Goal: Use online tool/utility: Utilize a website feature to perform a specific function

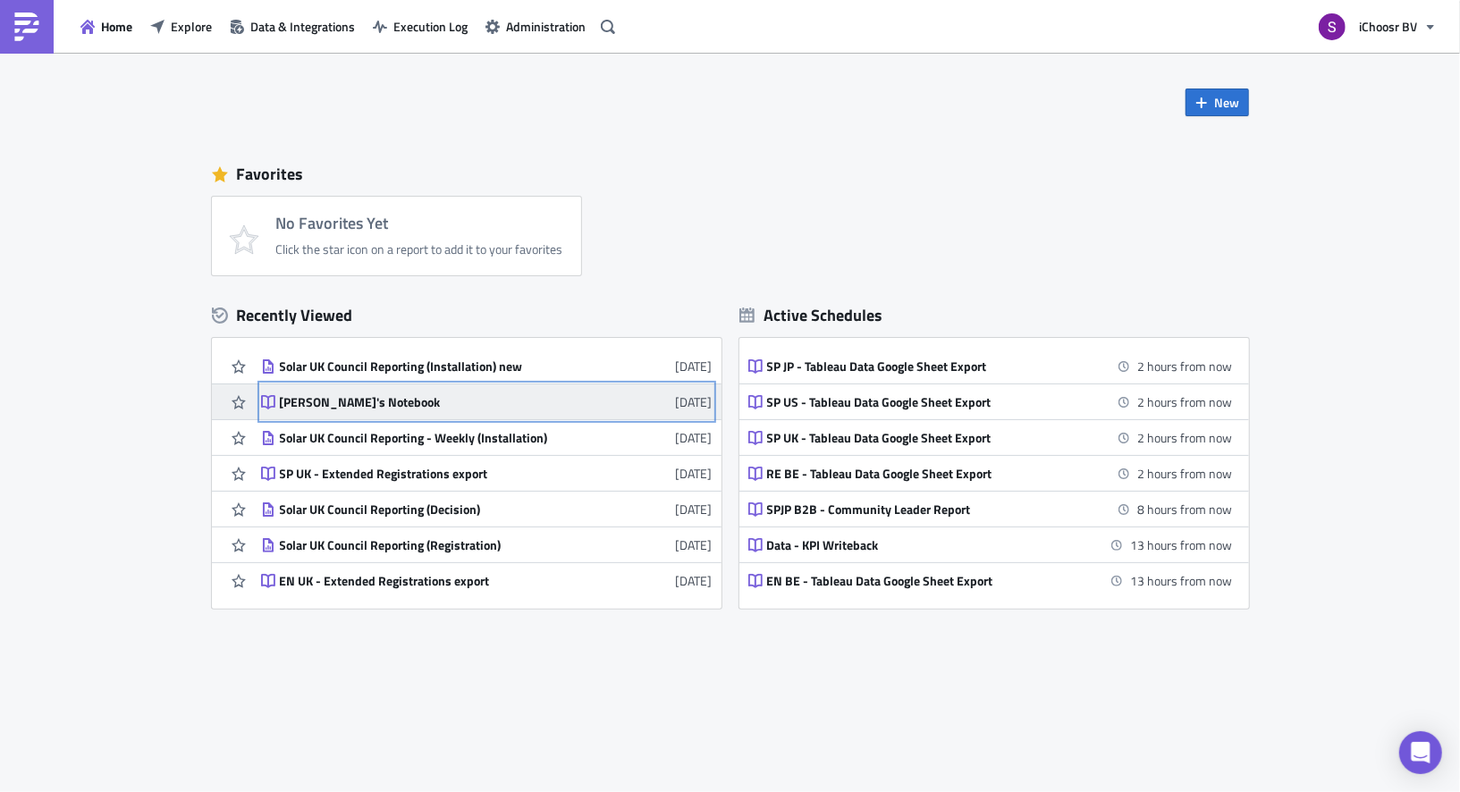
click at [394, 404] on div "[PERSON_NAME]'s Notebook" at bounding box center [436, 402] width 313 height 16
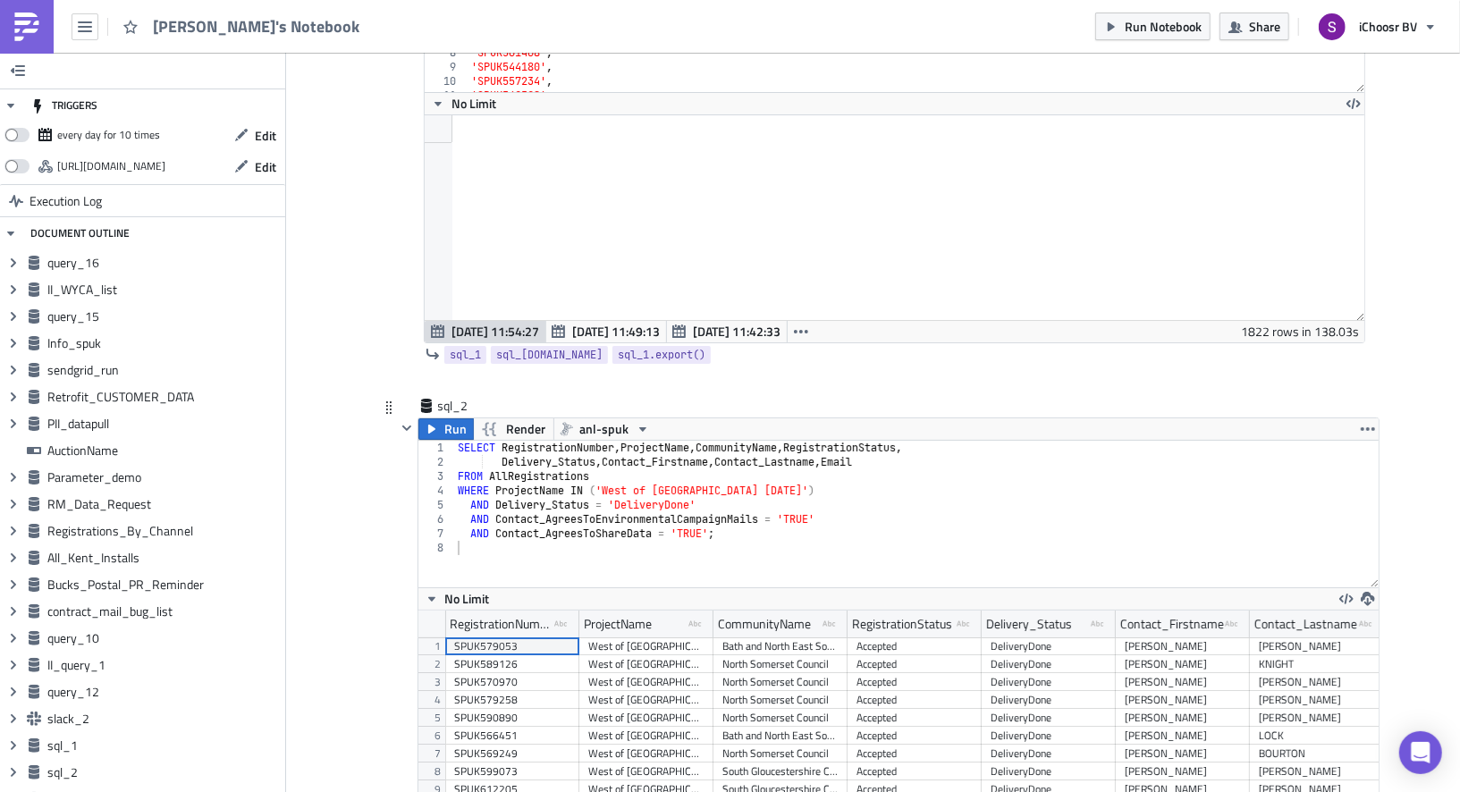
type textarea "AND Delivery_Status = 'DeliveryDone'"
drag, startPoint x: 462, startPoint y: 468, endPoint x: 763, endPoint y: 467, distance: 301.3
click at [763, 467] on div "SELECT RegistrationNumber , ProjectName , CommunityName , RegistrationStatus , …" at bounding box center [916, 528] width 925 height 175
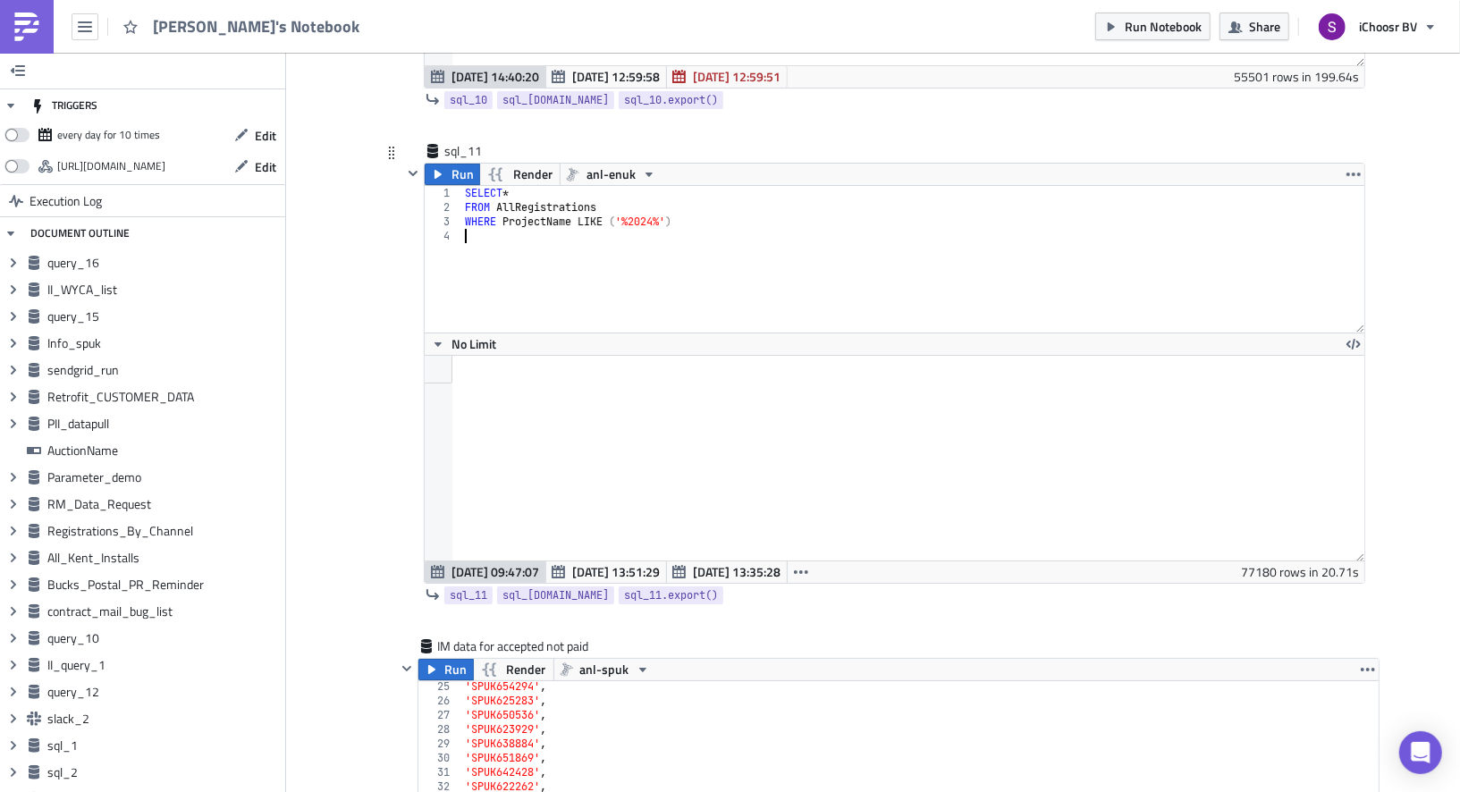
click at [599, 203] on div "SELECT * FROM AllRegistrations WHERE ProjectName LIKE ( '%2024%' )" at bounding box center [912, 273] width 903 height 175
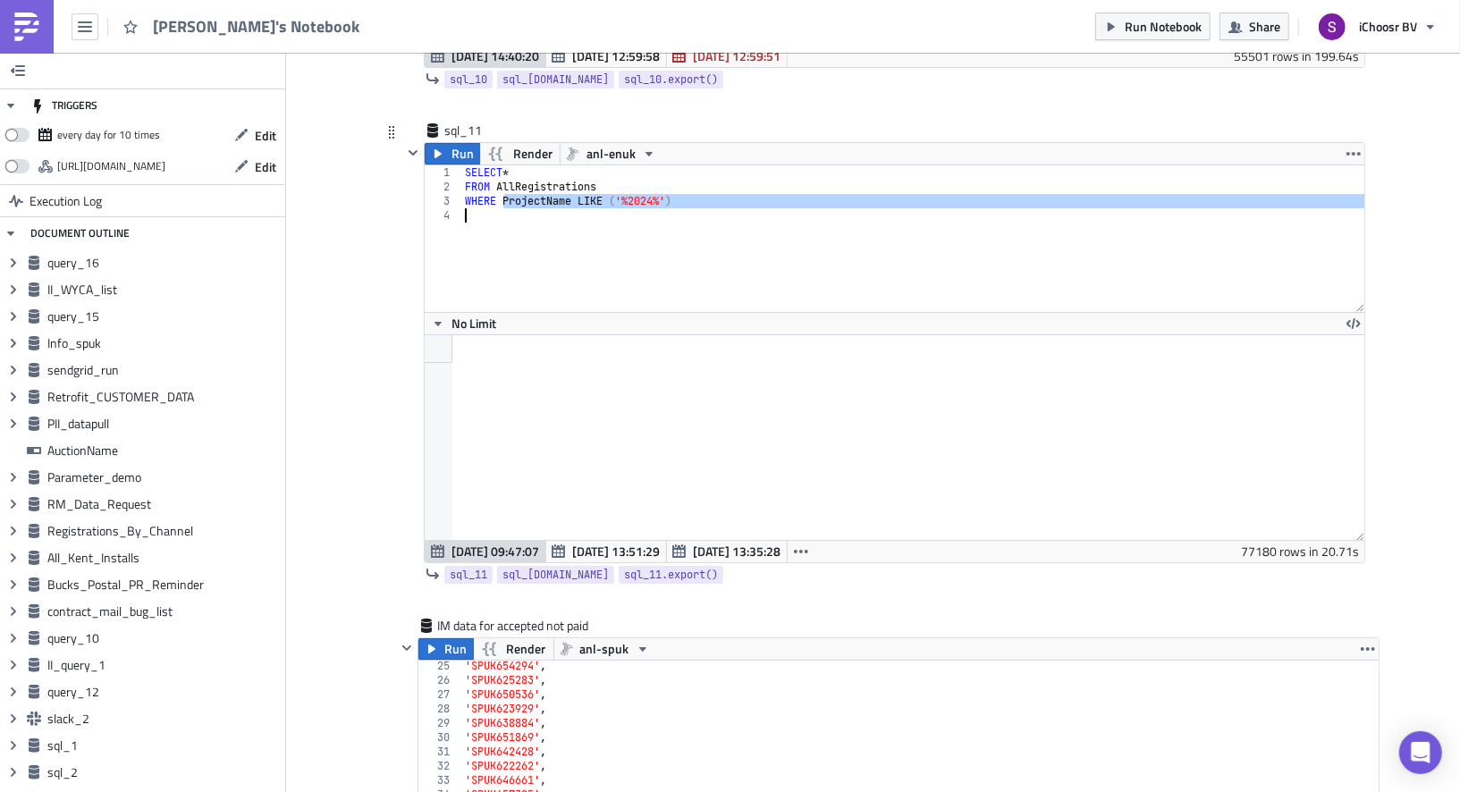
drag, startPoint x: 502, startPoint y: 149, endPoint x: 715, endPoint y: 152, distance: 212.8
click at [715, 165] on div "SELECT * FROM AllRegistrations WHERE ProjectName LIKE ( '%2024%' )" at bounding box center [912, 252] width 903 height 175
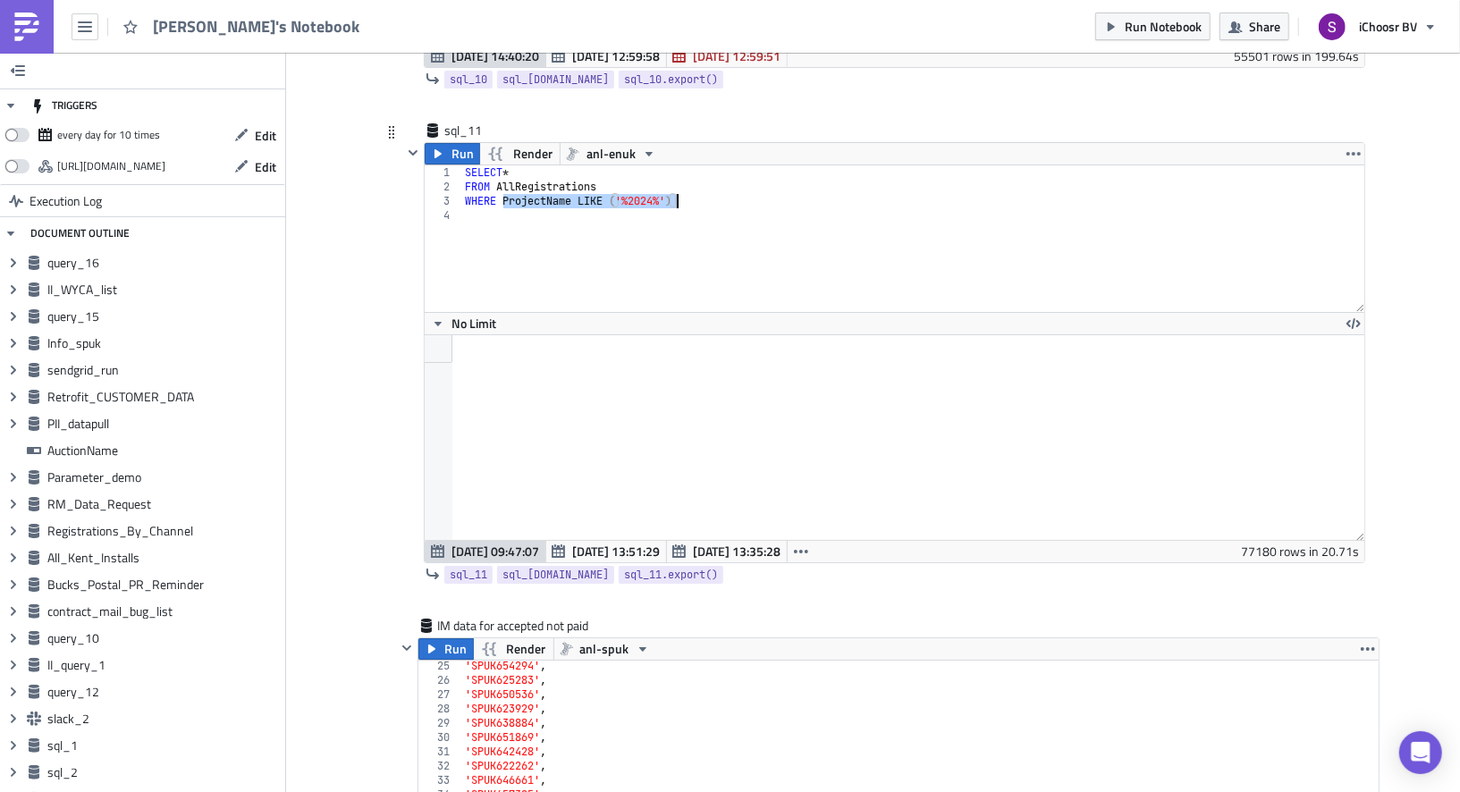
paste textarea "AND Delivery_Status = 'DeliveryDone'"
click at [499, 165] on div "SELECT * FROM AllRegistrations WHERE AND Delivery_Status = 'DeliveryDone'" at bounding box center [912, 252] width 903 height 175
click at [528, 165] on div "SELECT * FROM AllRegistrations WHERE AND Delivery_Status = 'DeliveryDone'" at bounding box center [912, 252] width 903 height 175
type textarea "WHERE Delivery_Status = 'DeliveryDone'"
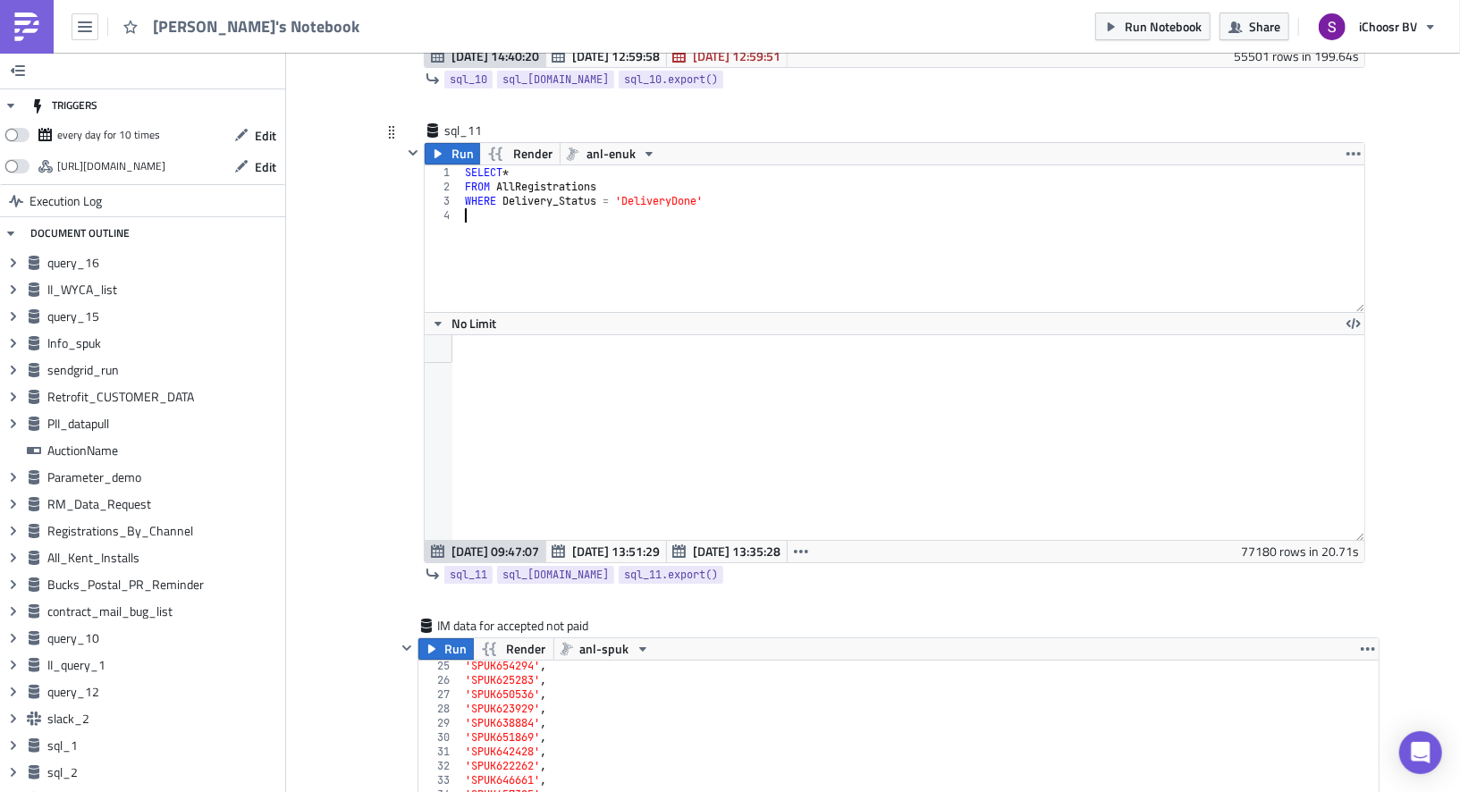
click at [755, 165] on div "SELECT * FROM AllRegistrations WHERE Delivery_Status = 'DeliveryDone'" at bounding box center [912, 252] width 903 height 175
type textarea "WHERE Delivery_Status = 'DeliveryDone'"
click at [531, 165] on div "SELECT * FROM AllRegistrations WHERE Delivery_Status = 'DeliveryDone'" at bounding box center [912, 252] width 903 height 175
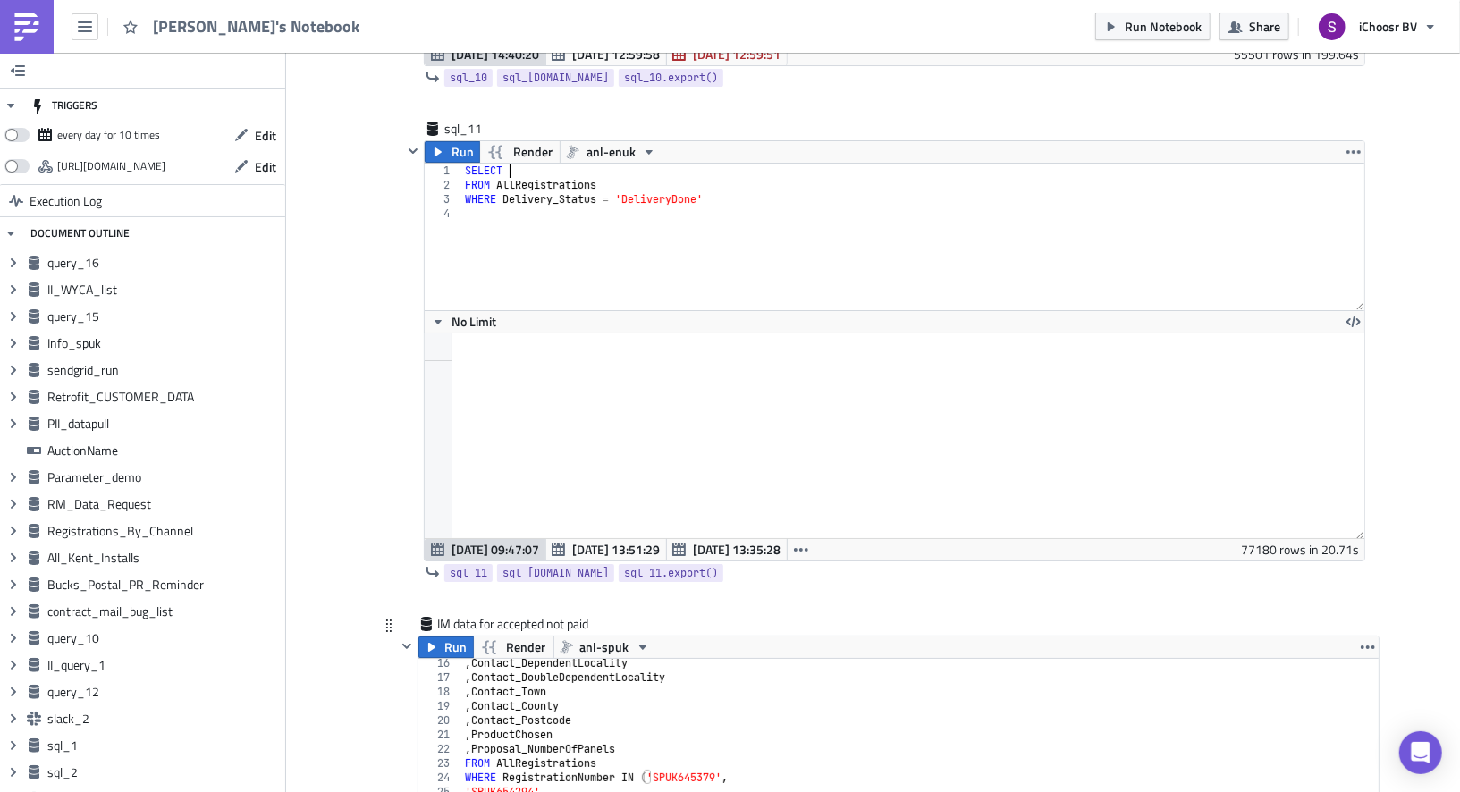
scroll to position [224, 0]
type textarea "SELECT"
type textarea "WHERE RegistrationNumber IN ('SPUK645379',"
click at [532, 710] on div ", Contact_DependentLocality , Contact_DoubleDependentLocality , Contact_Town , …" at bounding box center [920, 736] width 918 height 175
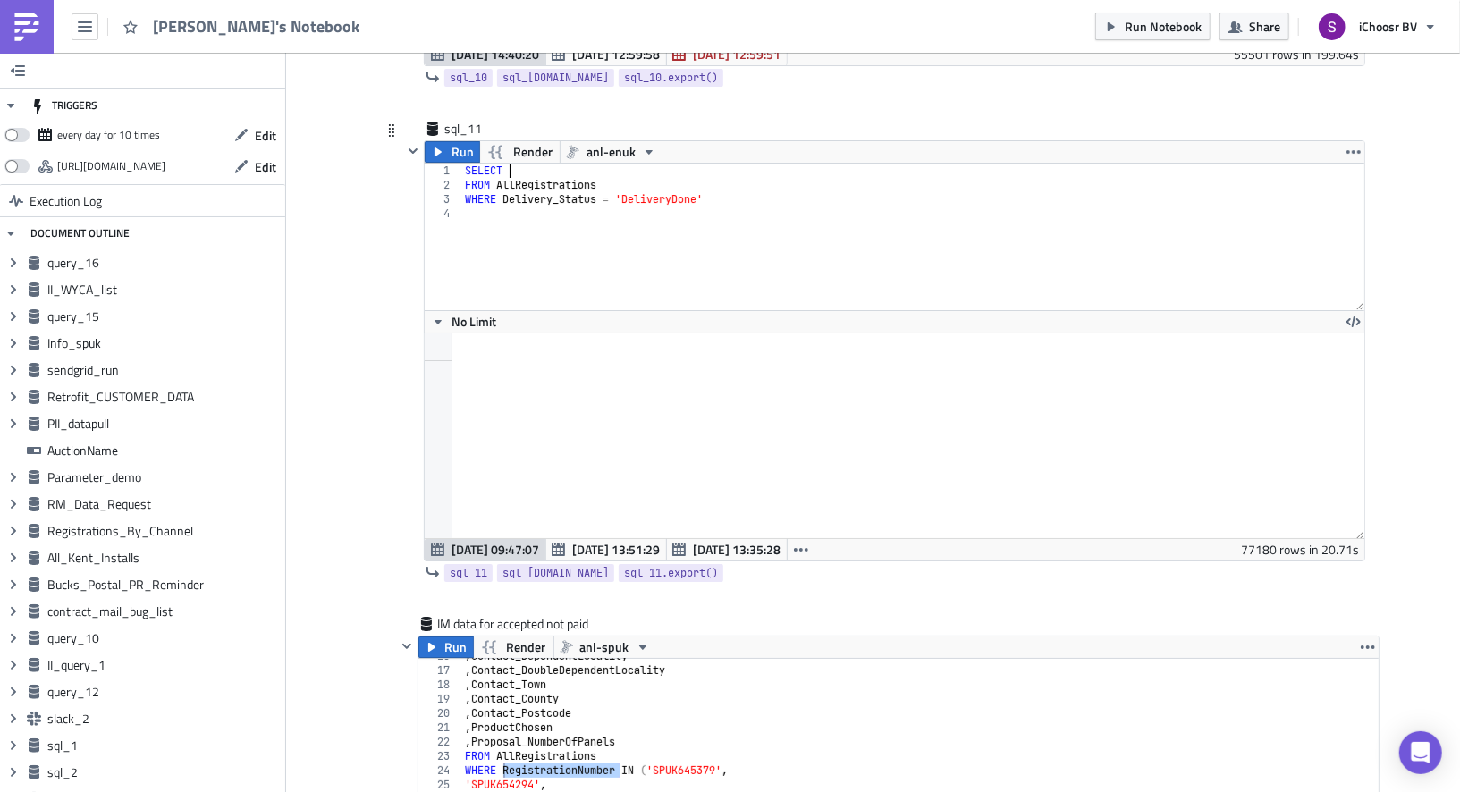
click at [546, 164] on div "SELECT FROM AllRegistrations WHERE Delivery_Status = 'DeliveryDone'" at bounding box center [912, 251] width 903 height 175
paste textarea "RegistrationNumber"
type textarea "SELECT RegistrationNumber,"
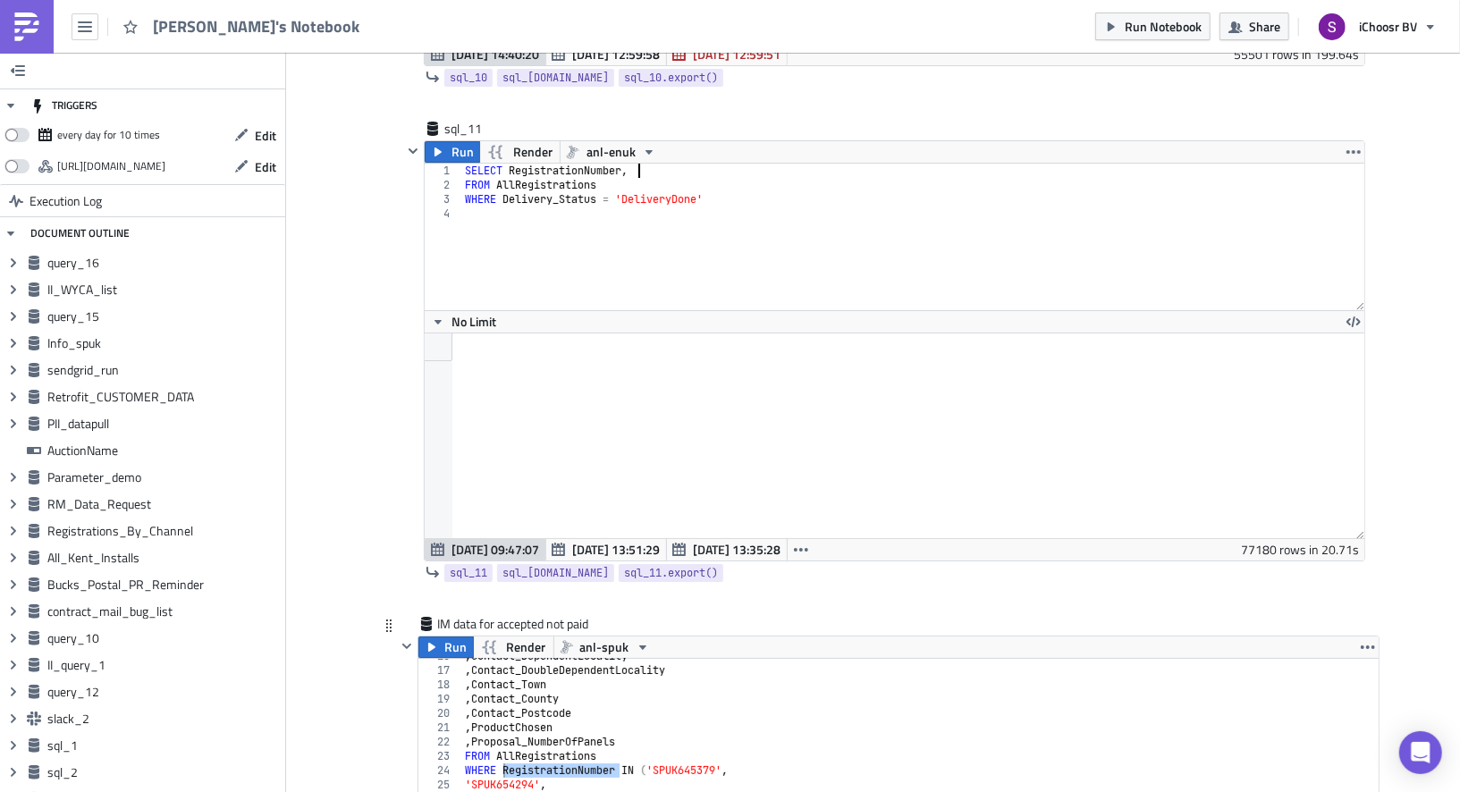
type textarea ", Contact_Postcode"
drag, startPoint x: 611, startPoint y: 655, endPoint x: 503, endPoint y: 655, distance: 108.2
click at [503, 655] on div ", Contact_DependentLocality , Contact_DoubleDependentLocality , Contact_Town , …" at bounding box center [920, 736] width 918 height 175
click at [654, 164] on div "SELECT RegistrationNumber , FROM AllRegistrations WHERE Delivery_Status = 'Deli…" at bounding box center [912, 251] width 903 height 175
paste textarea "Contact_Postcode"
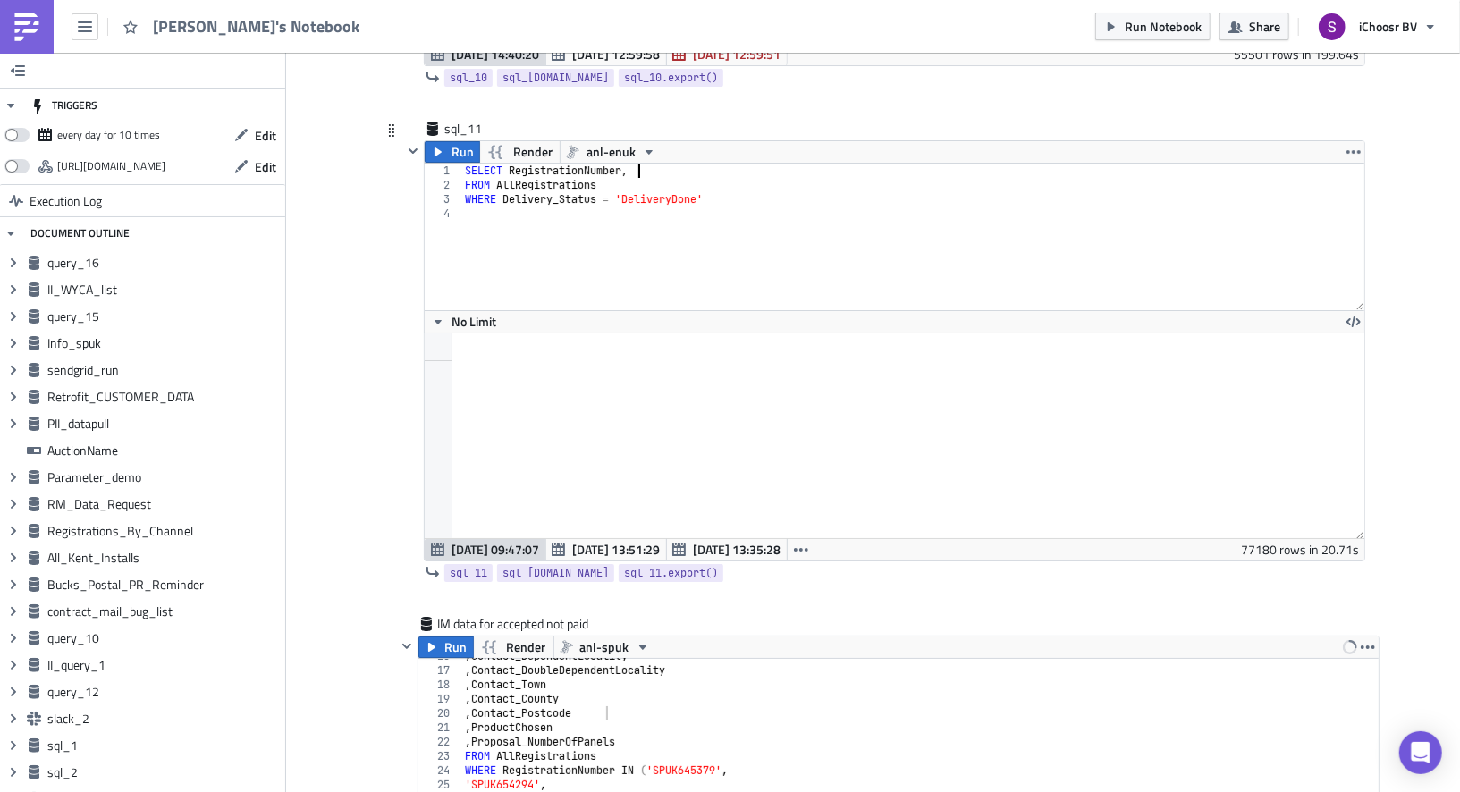
type textarea "SELECT RegistrationNumber, Contact_Postcode"
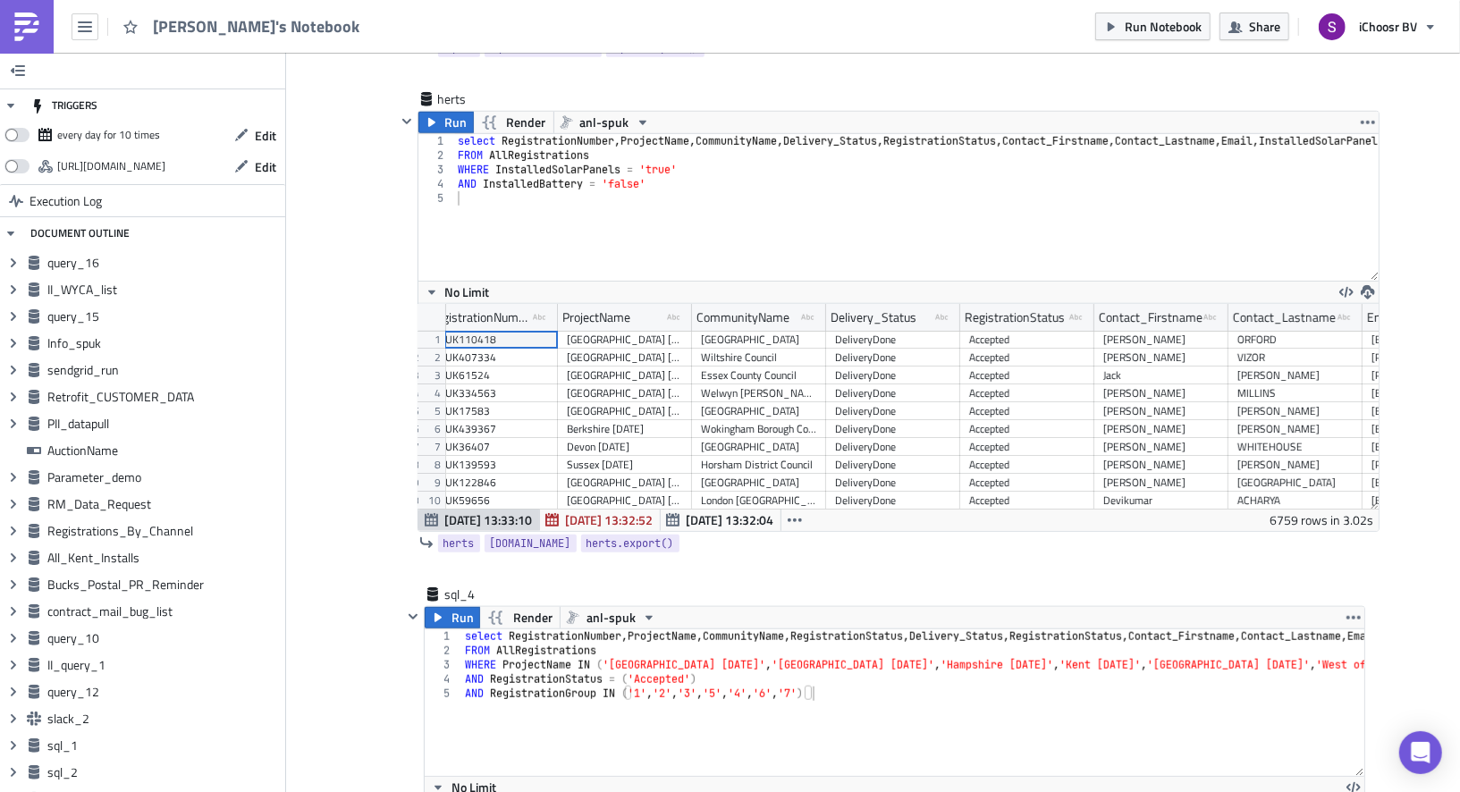
scroll to position [633, 0]
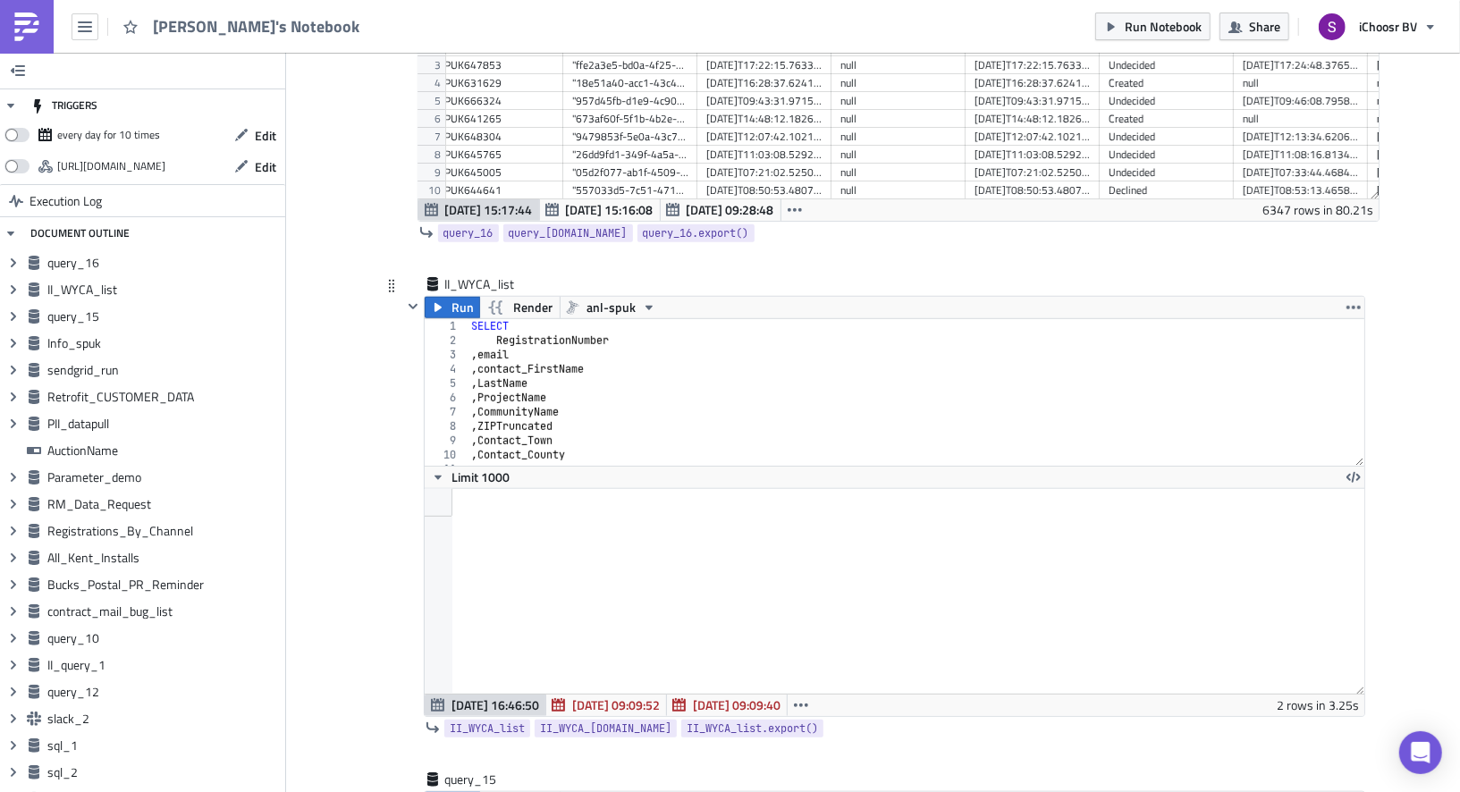
click at [570, 435] on div "SELECT RegistrationNumber , email , contact_FirstName , LastName , ProjectName …" at bounding box center [916, 406] width 897 height 175
click at [570, 421] on div "SELECT RegistrationNumber , email , contact_FirstName , LastName , ProjectName …" at bounding box center [916, 406] width 897 height 175
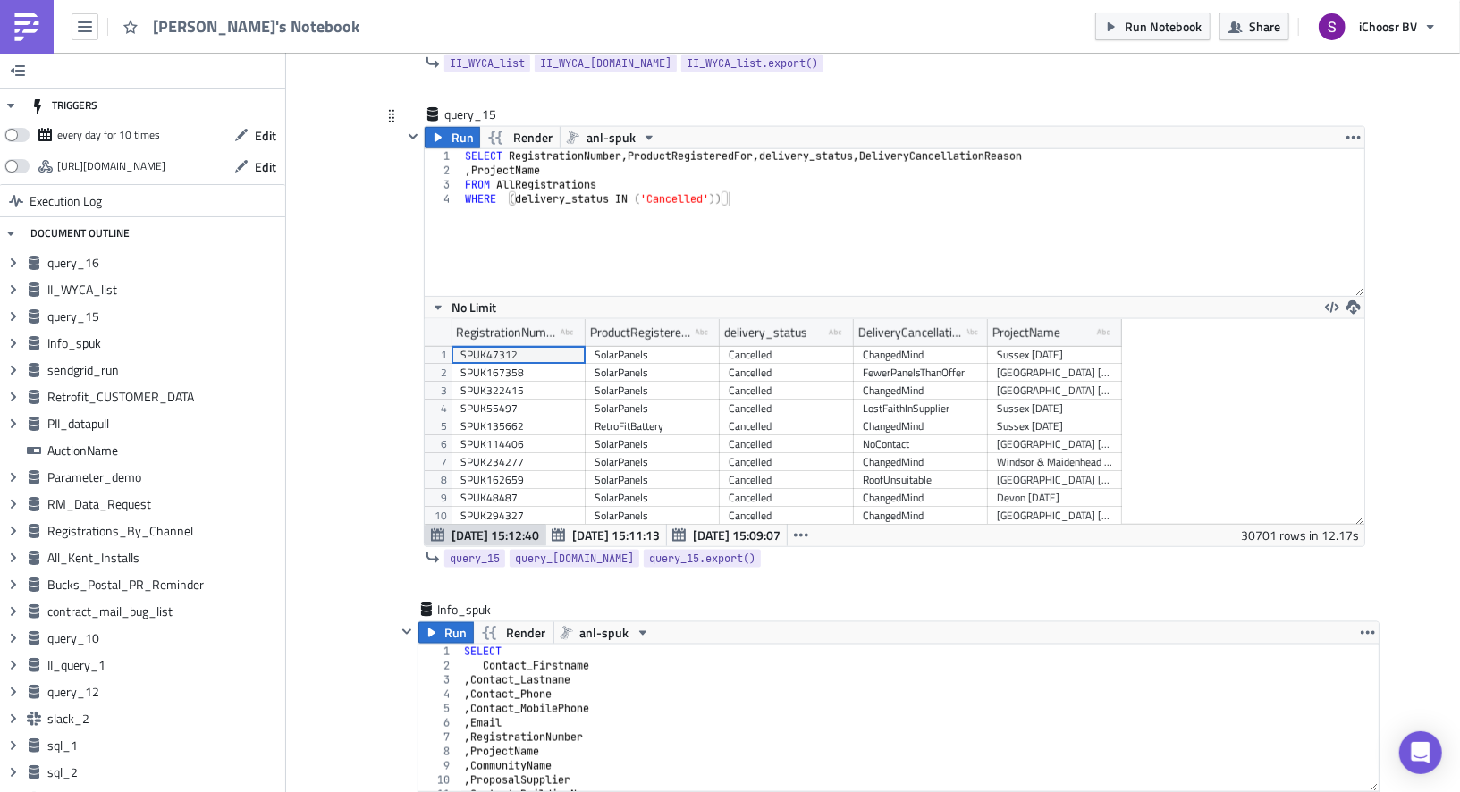
scroll to position [86, 0]
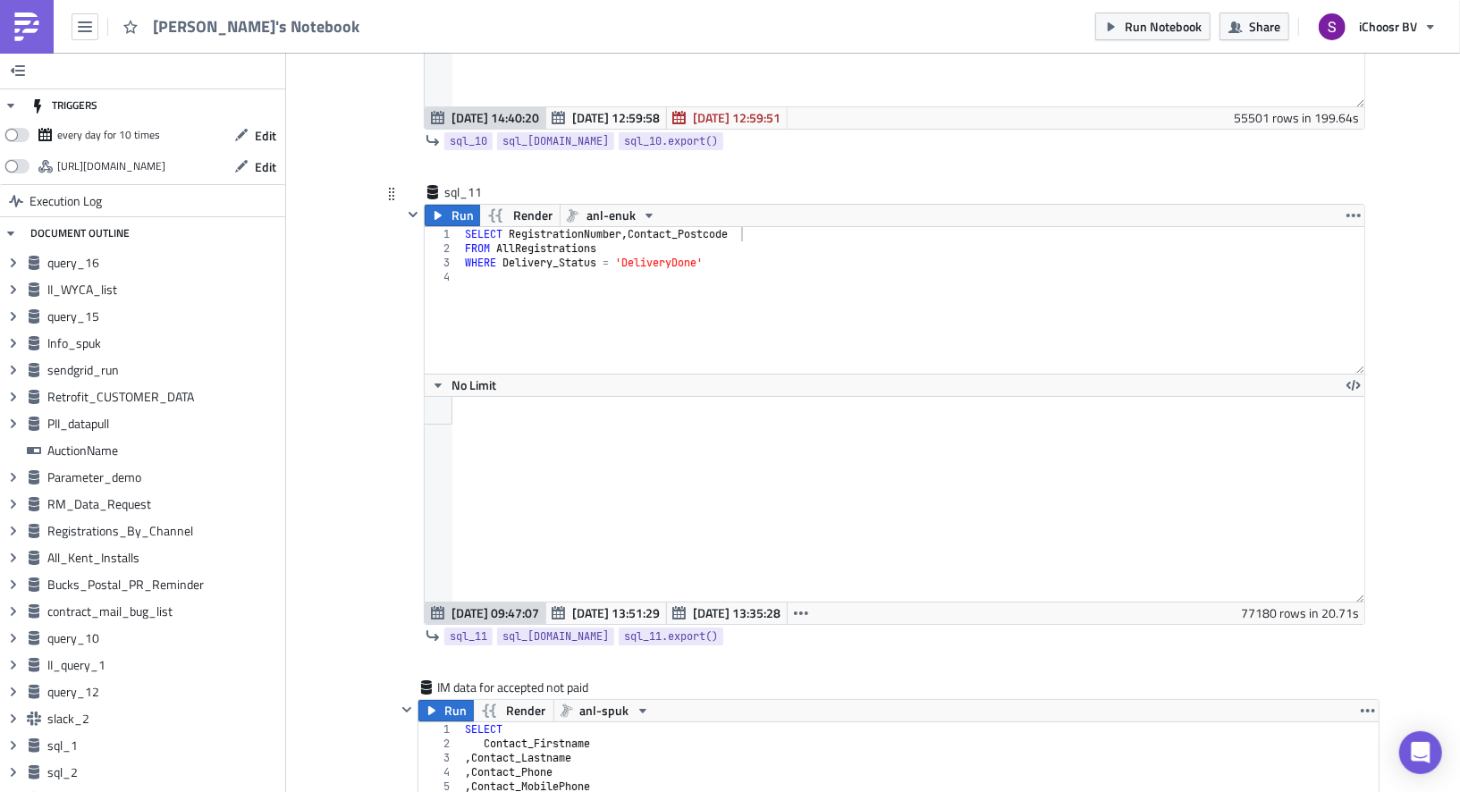
type textarea ", Contact_Town"
click at [1076, 233] on div "SELECT RegistrationNumber , Contact_Postcode FROM AllRegistrations WHERE Delive…" at bounding box center [912, 314] width 903 height 175
click at [1075, 227] on div "SELECT RegistrationNumber , Contact_Postcode FROM AllRegistrations WHERE Delive…" at bounding box center [912, 314] width 903 height 175
type textarea "SELECT RegistrationNumber, Contact_Postcode,"
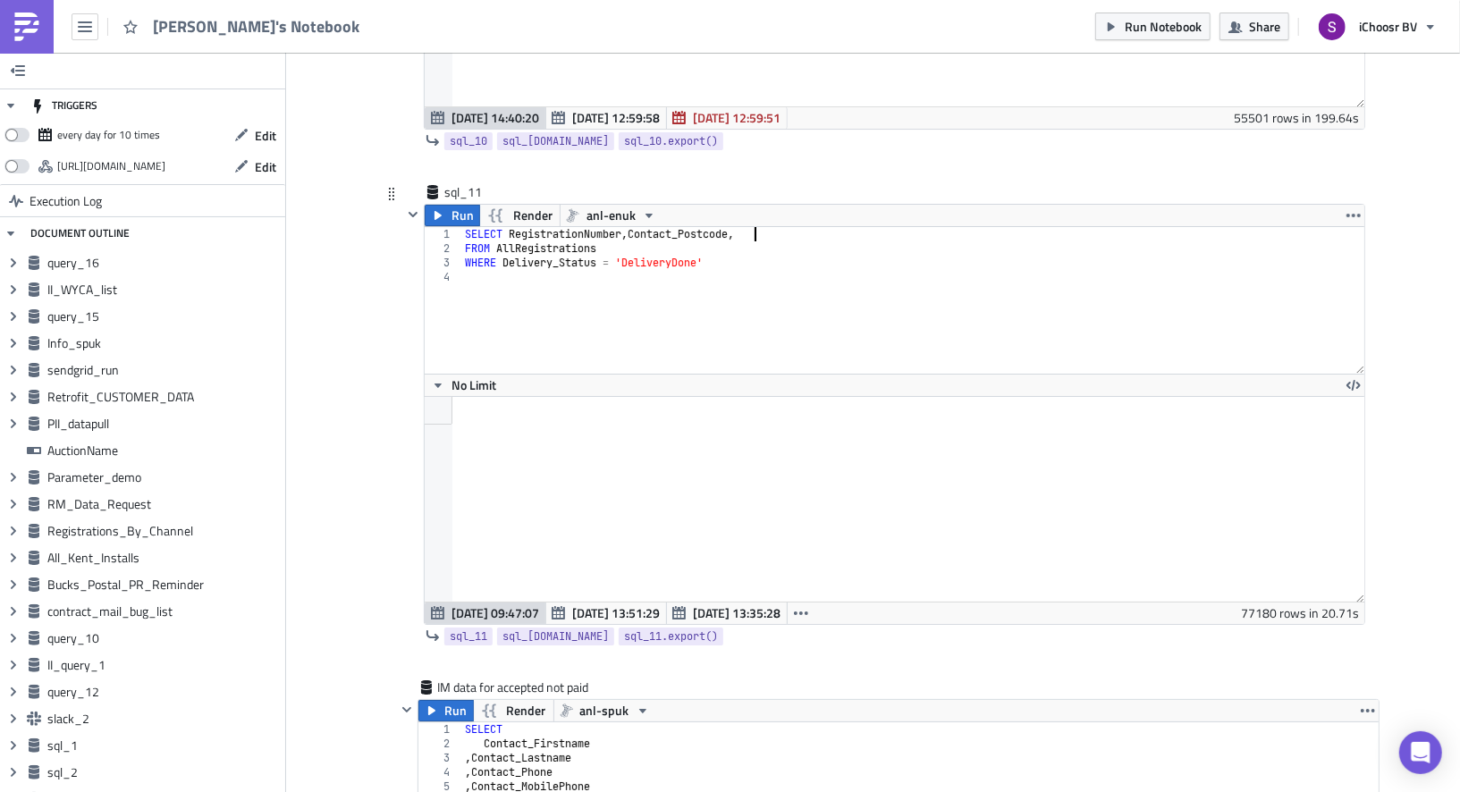
paste textarea
drag, startPoint x: 789, startPoint y: 185, endPoint x: 763, endPoint y: 185, distance: 25.9
click at [763, 227] on div "SELECT RegistrationNumber , Contact_Postcode , , ZIPTruncated FROM AllRegistrat…" at bounding box center [912, 314] width 903 height 175
type textarea "SELECT RegistrationNumber, Contact_Postcode, ZIPTruncated"
click at [570, 227] on div "SELECT RegistrationNumber , Contact_Postcode , ZIPTruncated FROM AllRegistratio…" at bounding box center [912, 314] width 903 height 175
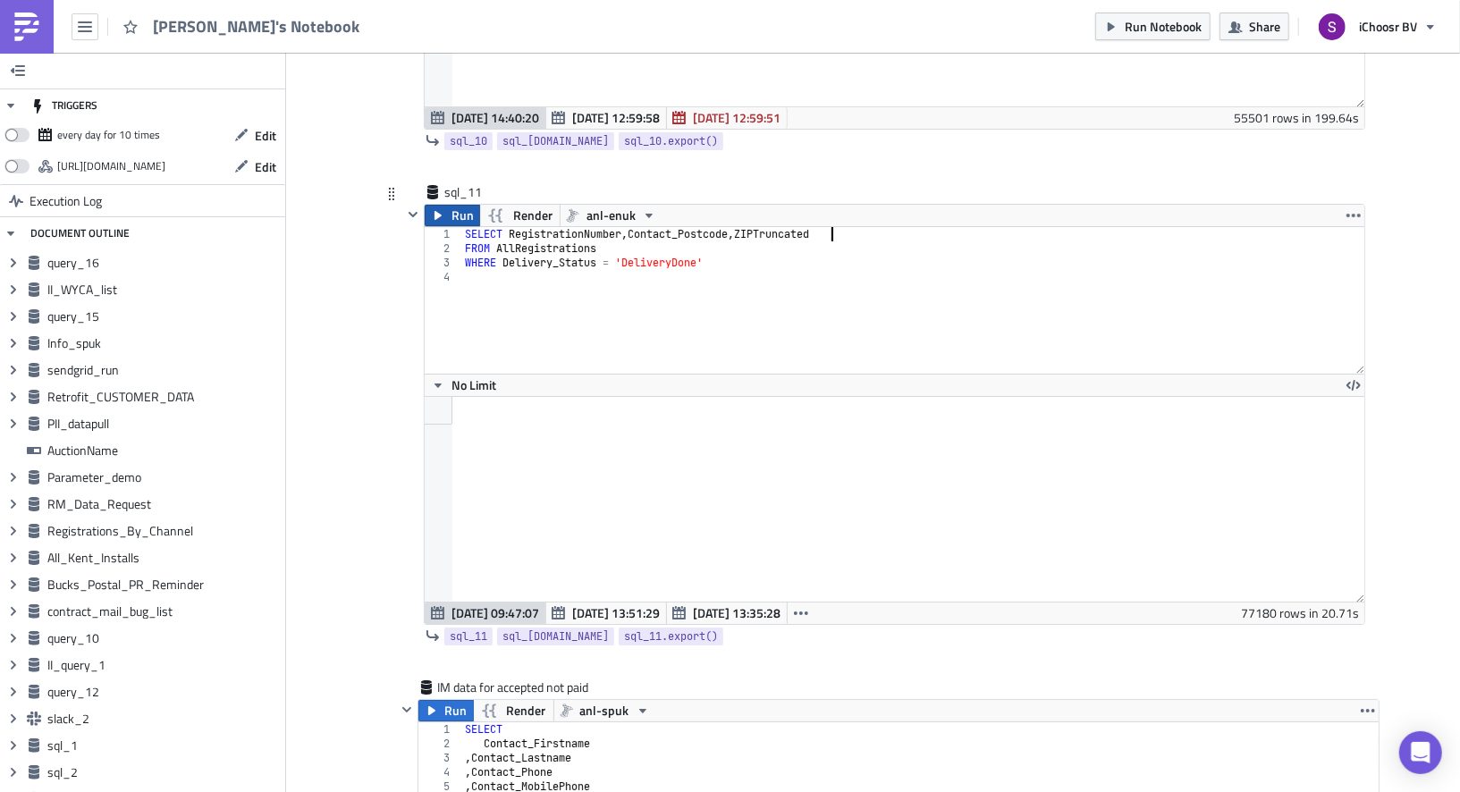
type textarea "SELECT RegistrationNumber, Contact_Postcode, ZIPTruncated"
click at [460, 205] on span "Run" at bounding box center [462, 215] width 22 height 21
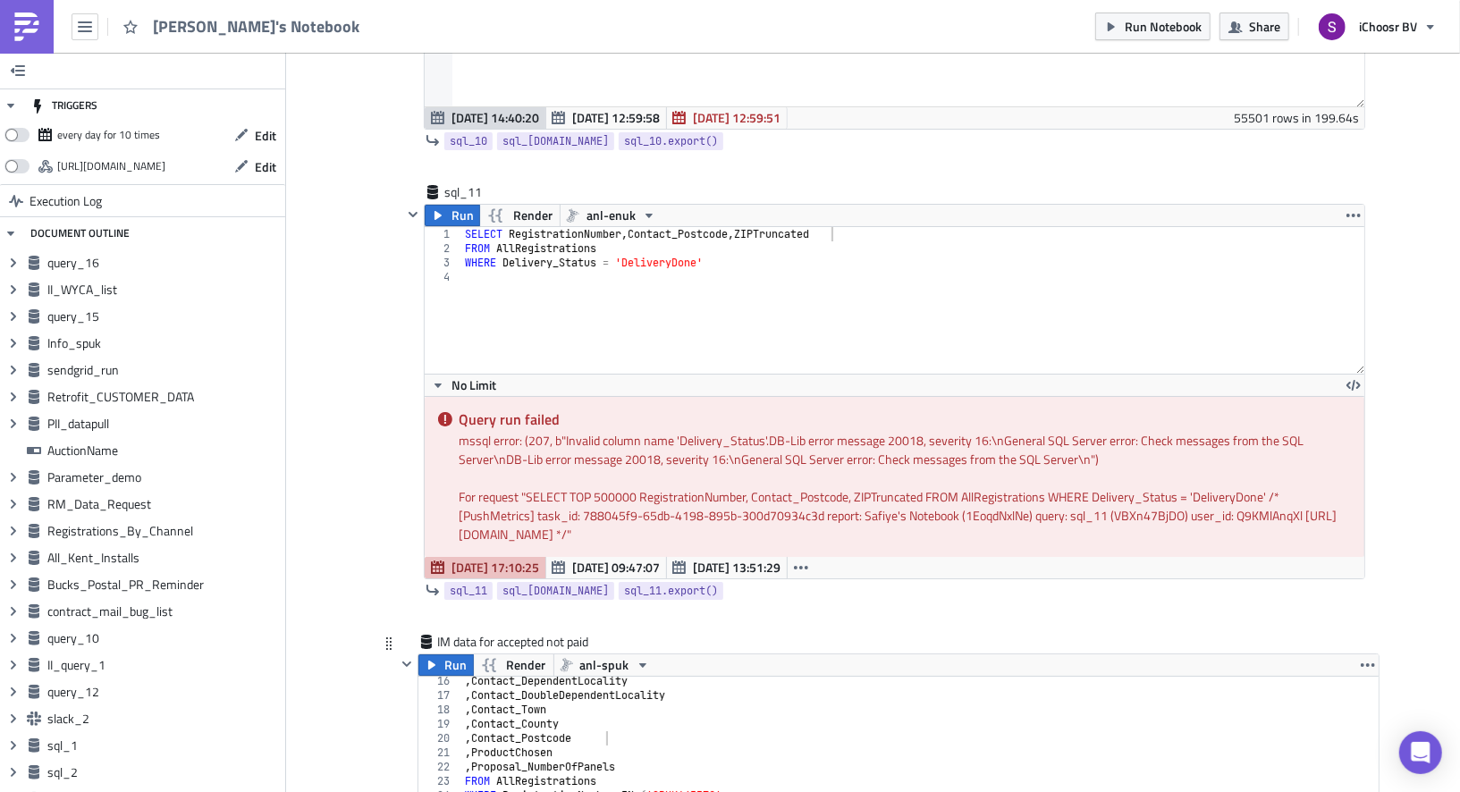
scroll to position [224, 0]
click at [456, 205] on span "Run" at bounding box center [462, 215] width 22 height 21
click at [604, 205] on span "anl-enuk" at bounding box center [610, 215] width 49 height 21
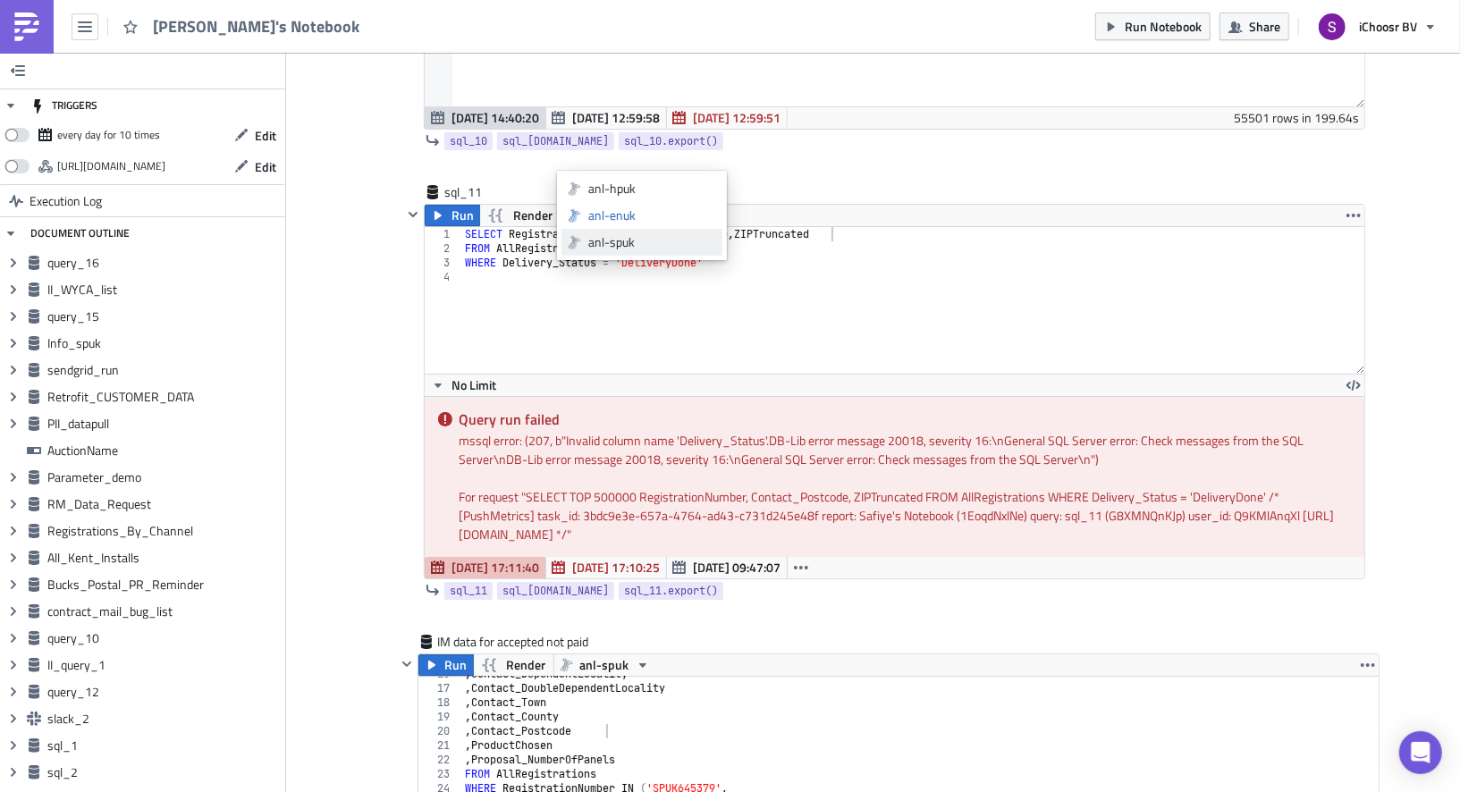
click at [600, 249] on div "anl-spuk" at bounding box center [652, 242] width 128 height 18
click at [458, 205] on span "Run" at bounding box center [462, 215] width 22 height 21
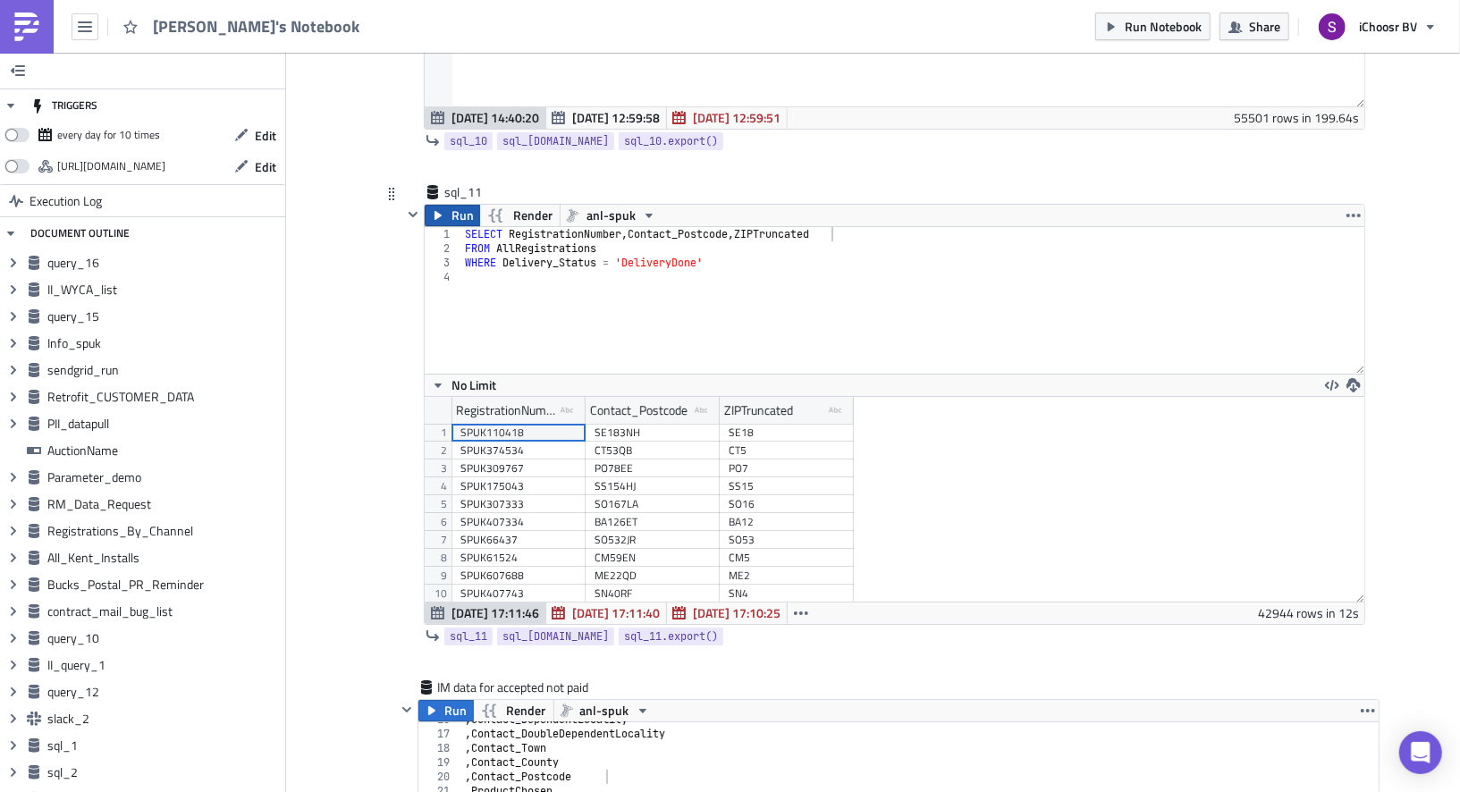
scroll to position [204, 940]
click at [1359, 378] on icon "button" at bounding box center [1353, 385] width 14 height 14
click at [1266, 263] on div "CSV" at bounding box center [1283, 260] width 139 height 18
